Goal: Information Seeking & Learning: Learn about a topic

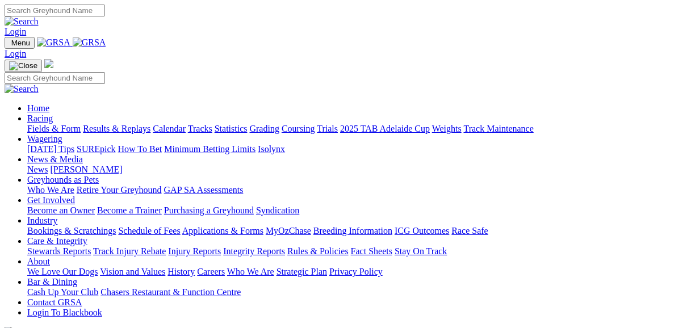
click at [58, 124] on link "Fields & Form" at bounding box center [53, 129] width 53 height 10
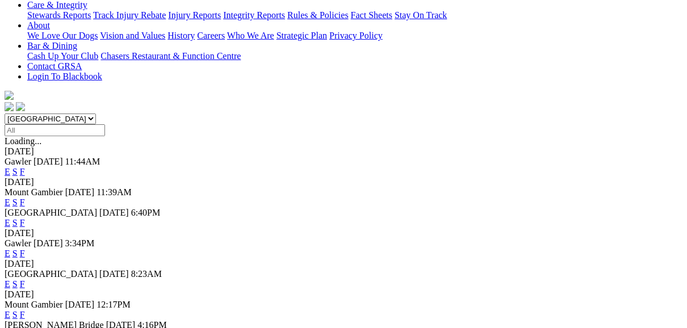
scroll to position [272, 0]
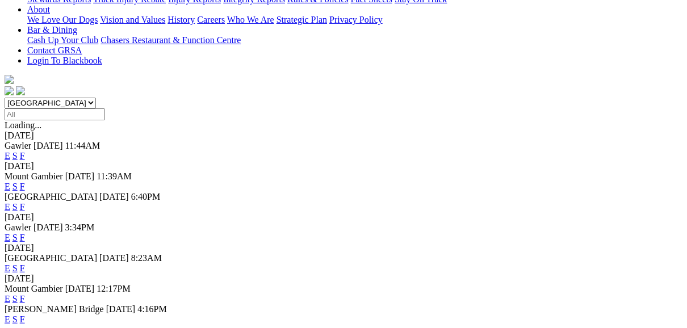
click at [25, 314] on link "F" at bounding box center [22, 319] width 5 height 10
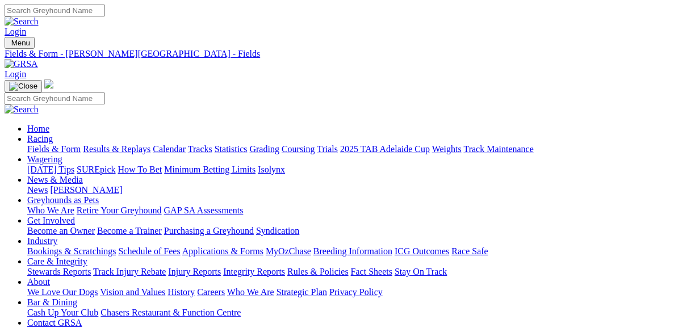
click at [61, 144] on link "Fields & Form" at bounding box center [53, 149] width 53 height 10
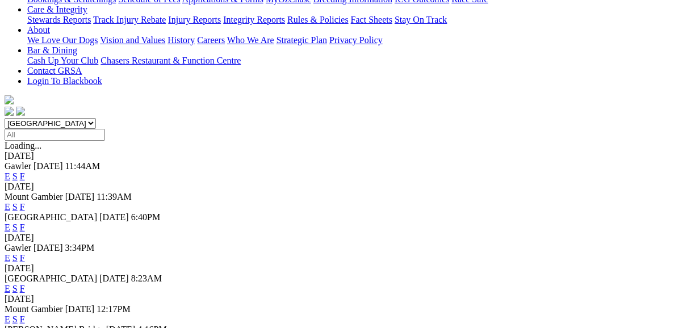
scroll to position [272, 0]
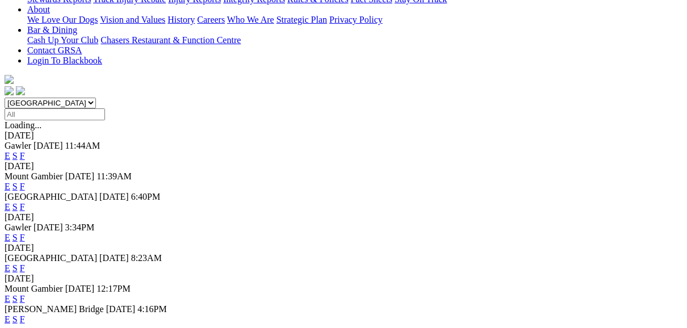
click at [25, 233] on link "F" at bounding box center [22, 238] width 5 height 10
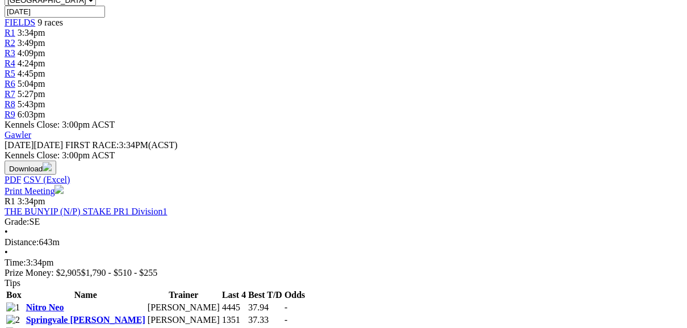
scroll to position [272, 0]
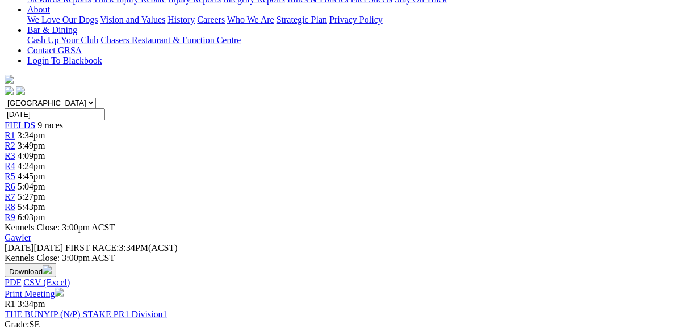
click at [155, 309] on link "THE BUNYIP (N/P) STAKE PR1 Division1" at bounding box center [86, 314] width 163 height 10
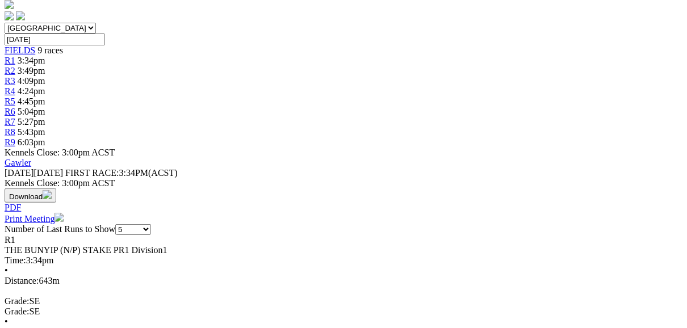
scroll to position [363, 0]
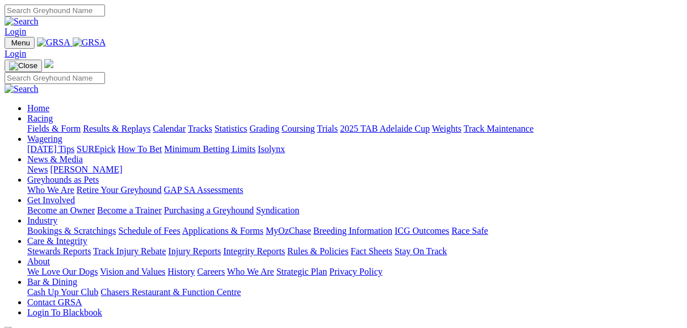
click at [69, 124] on link "Fields & Form" at bounding box center [53, 129] width 53 height 10
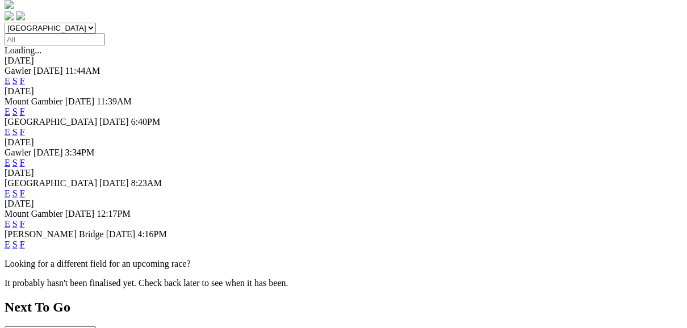
scroll to position [363, 0]
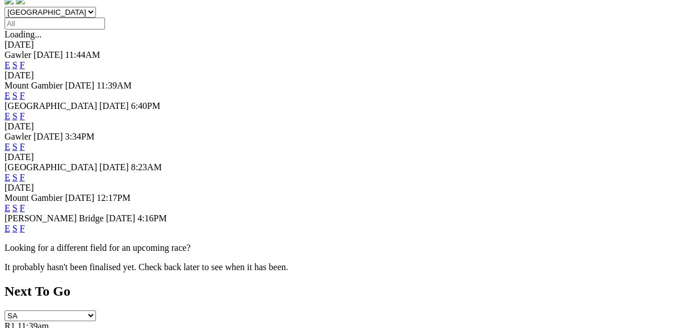
click at [25, 173] on link "F" at bounding box center [22, 178] width 5 height 10
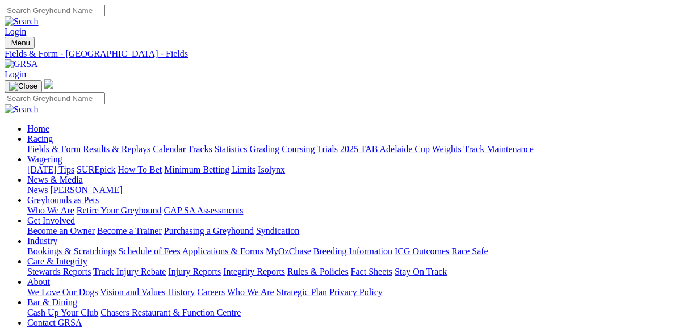
click at [41, 144] on link "Fields & Form" at bounding box center [53, 149] width 53 height 10
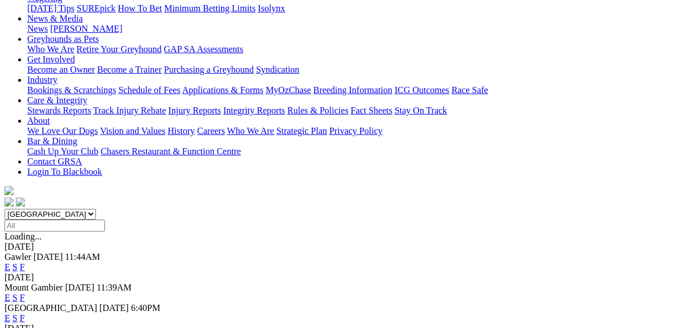
scroll to position [182, 0]
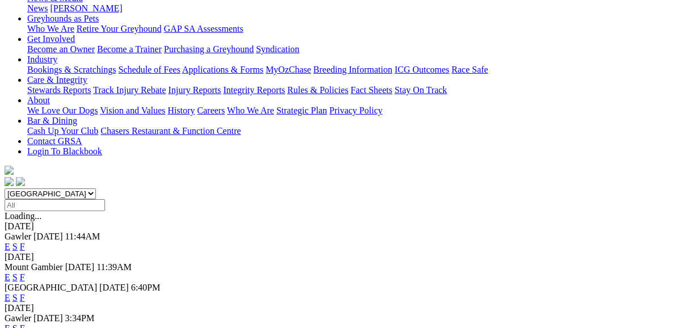
click at [25, 293] on link "F" at bounding box center [22, 298] width 5 height 10
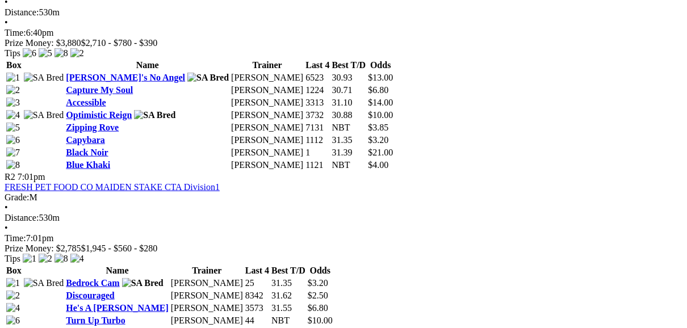
scroll to position [590, 0]
